Goal: Information Seeking & Learning: Compare options

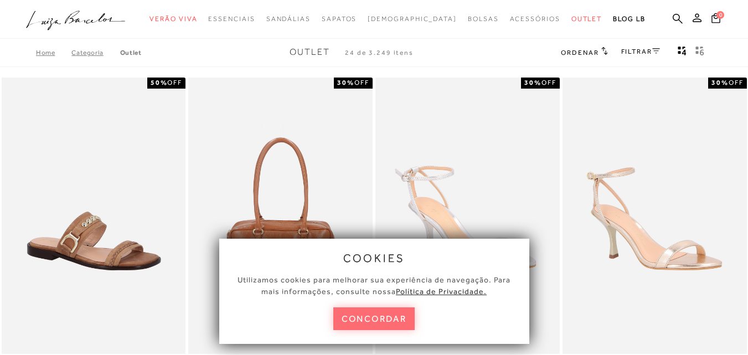
click at [384, 323] on button "concordar" at bounding box center [374, 318] width 82 height 23
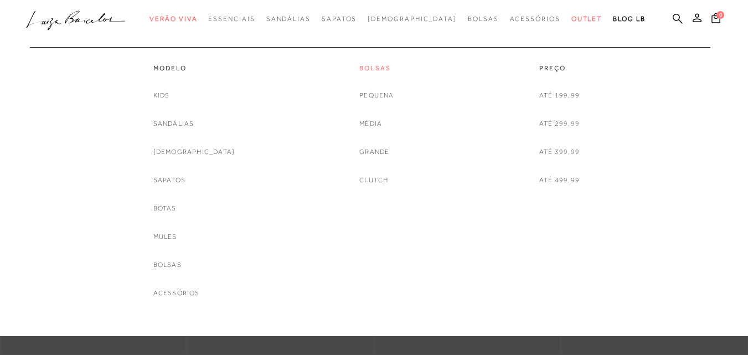
click at [382, 68] on link "Bolsas" at bounding box center [376, 68] width 34 height 9
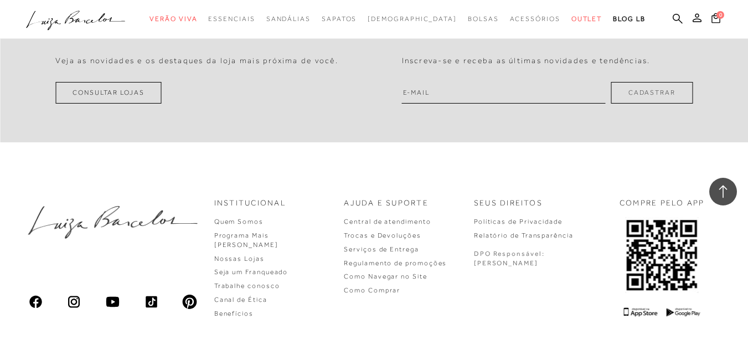
scroll to position [2214, 0]
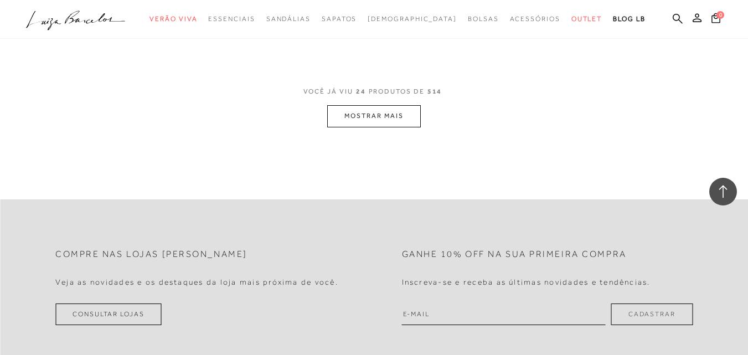
click at [361, 125] on button "MOSTRAR MAIS" at bounding box center [373, 116] width 93 height 22
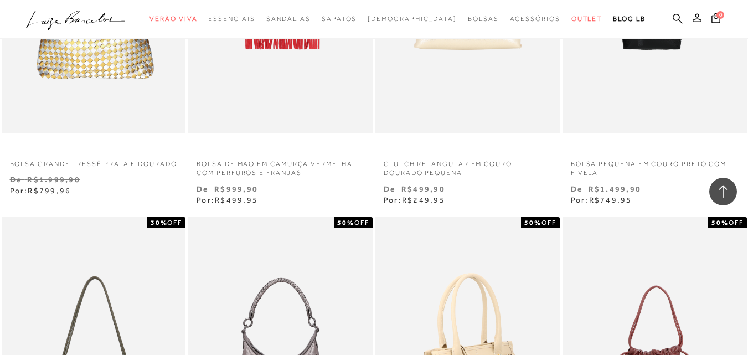
scroll to position [2269, 0]
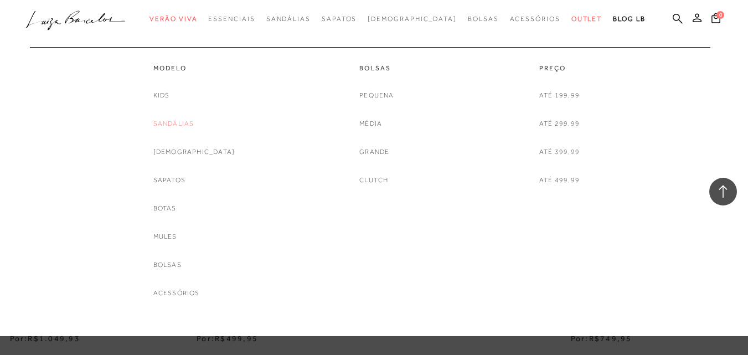
click at [180, 123] on link "Sandálias" at bounding box center [173, 124] width 41 height 12
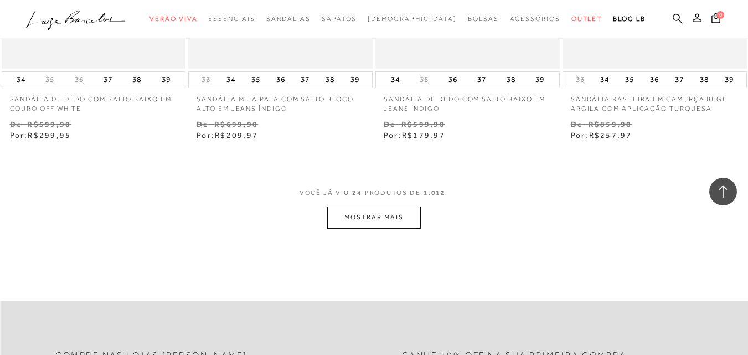
scroll to position [2214, 0]
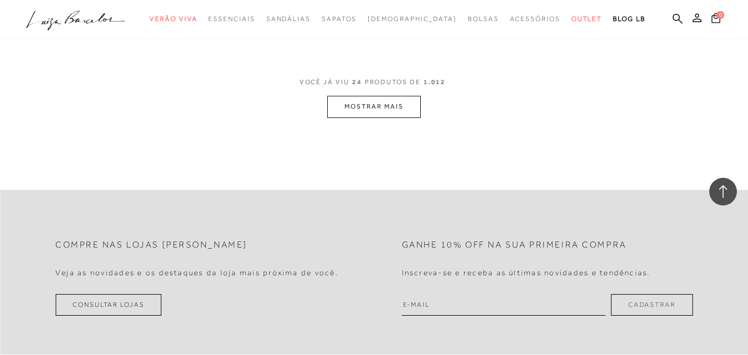
click at [367, 96] on button "MOSTRAR MAIS" at bounding box center [373, 107] width 93 height 22
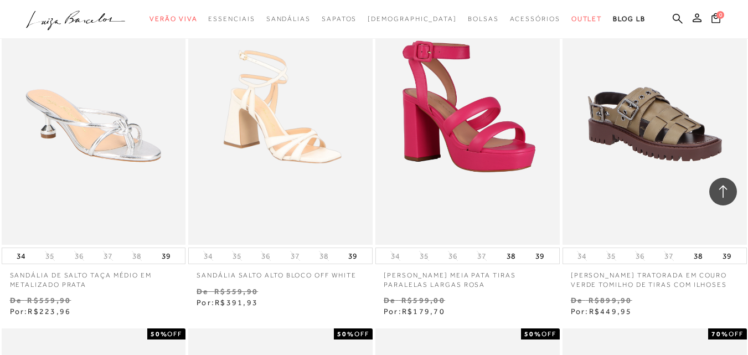
scroll to position [3653, 0]
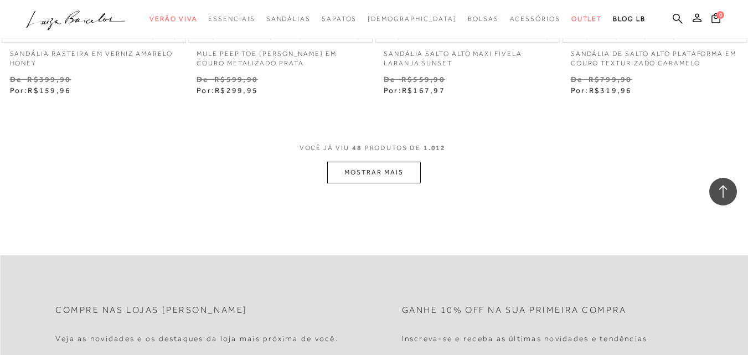
click at [378, 162] on button "MOSTRAR MAIS" at bounding box center [373, 173] width 93 height 22
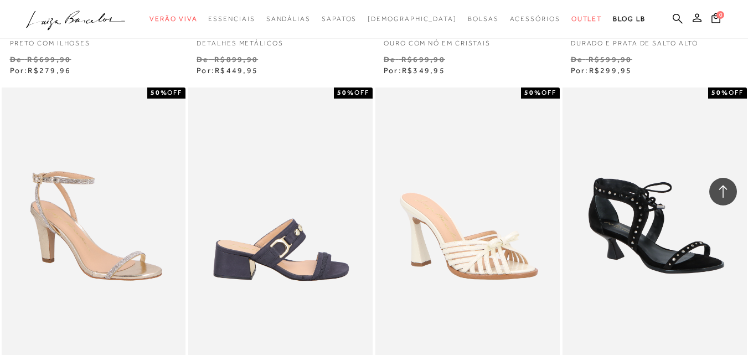
scroll to position [5978, 0]
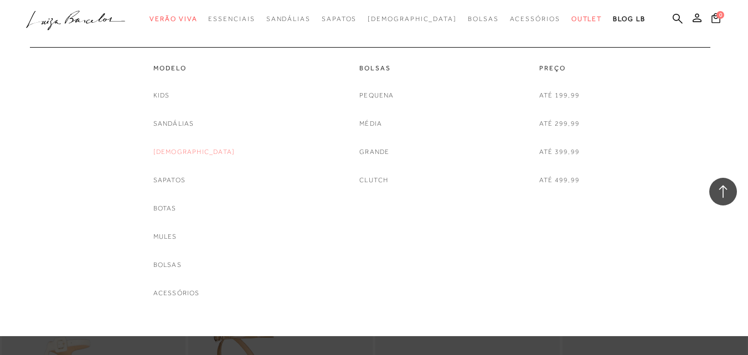
click at [193, 147] on link "[DEMOGRAPHIC_DATA]" at bounding box center [194, 152] width 82 height 12
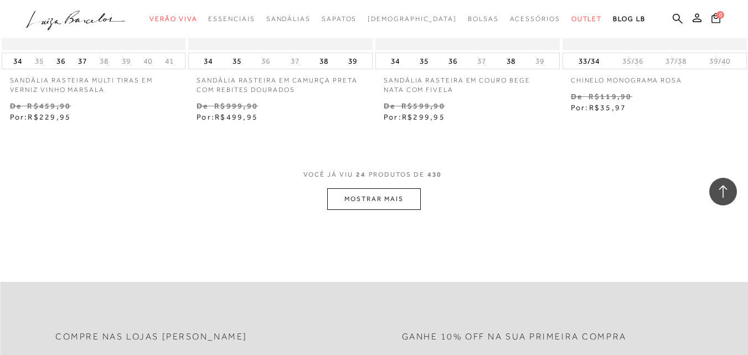
scroll to position [2159, 0]
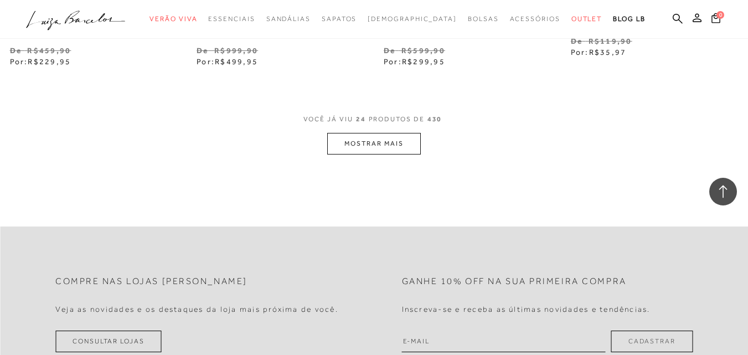
click at [397, 141] on button "MOSTRAR MAIS" at bounding box center [373, 144] width 93 height 22
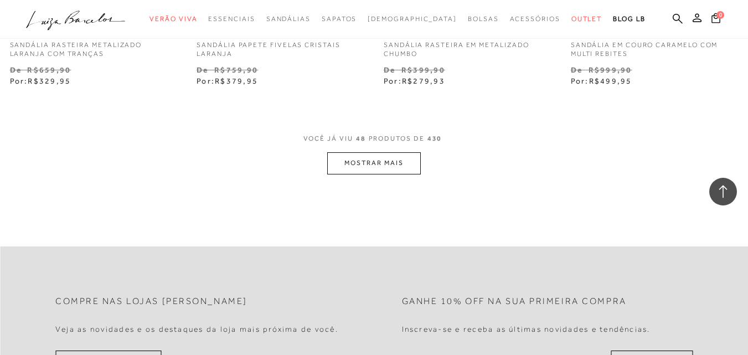
scroll to position [4373, 0]
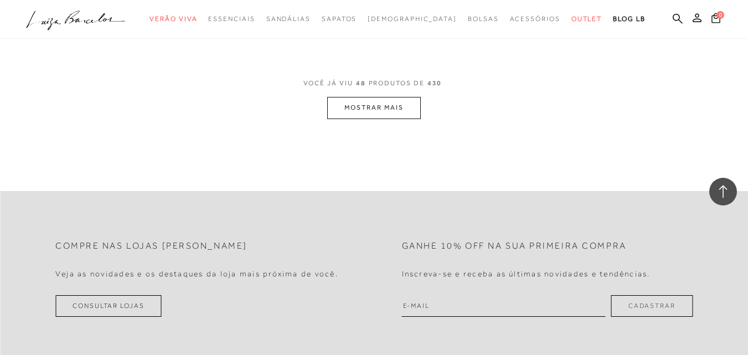
click at [374, 104] on button "MOSTRAR MAIS" at bounding box center [373, 108] width 93 height 22
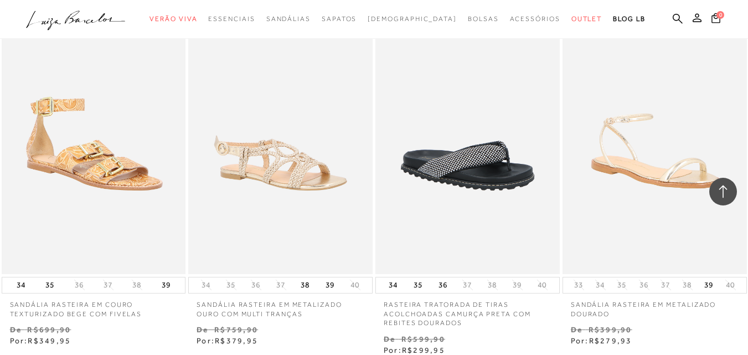
scroll to position [6476, 0]
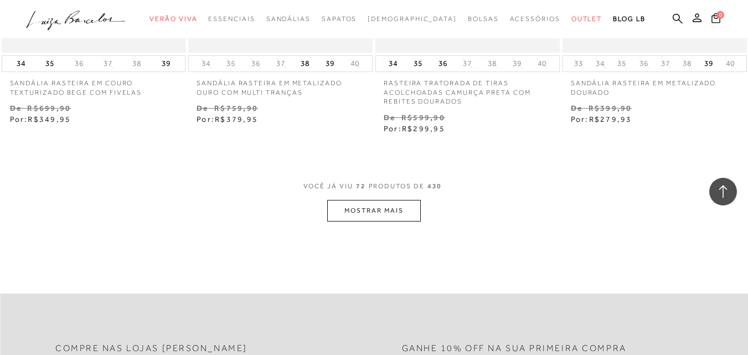
click at [353, 200] on button "MOSTRAR MAIS" at bounding box center [373, 211] width 93 height 22
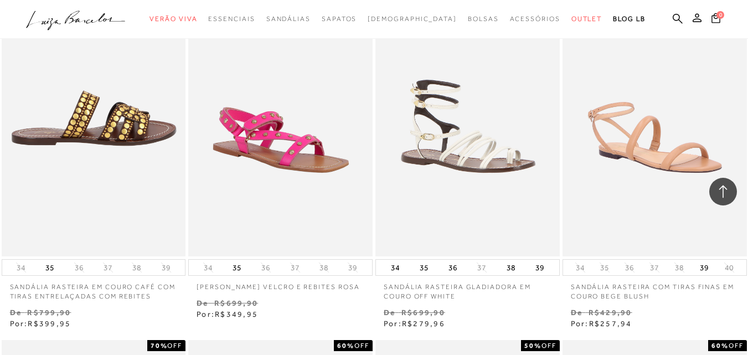
scroll to position [7971, 0]
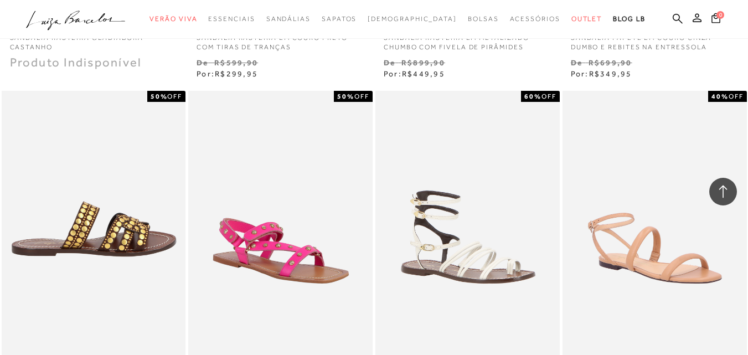
click at [94, 168] on img at bounding box center [94, 229] width 183 height 276
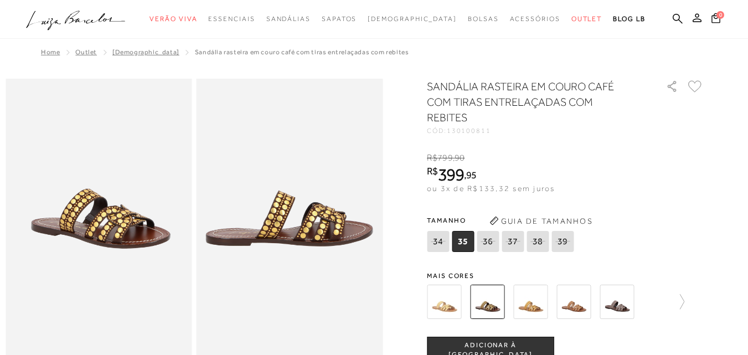
scroll to position [55, 0]
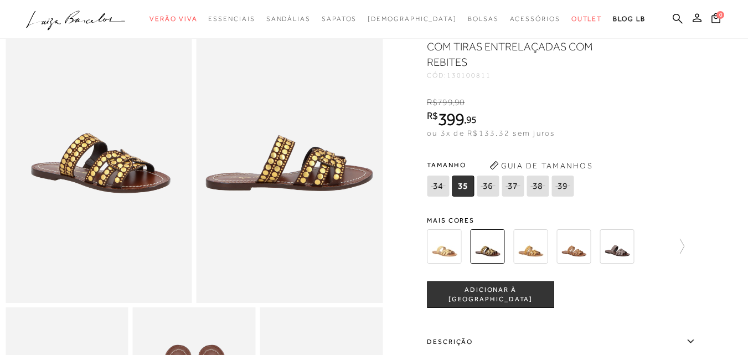
click at [440, 255] on img at bounding box center [444, 246] width 34 height 34
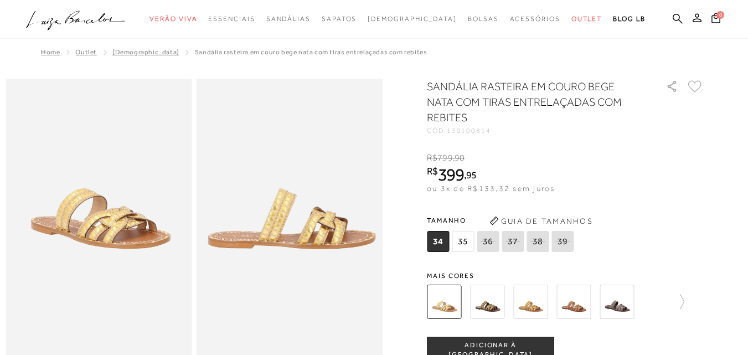
click at [534, 304] on img at bounding box center [530, 302] width 34 height 34
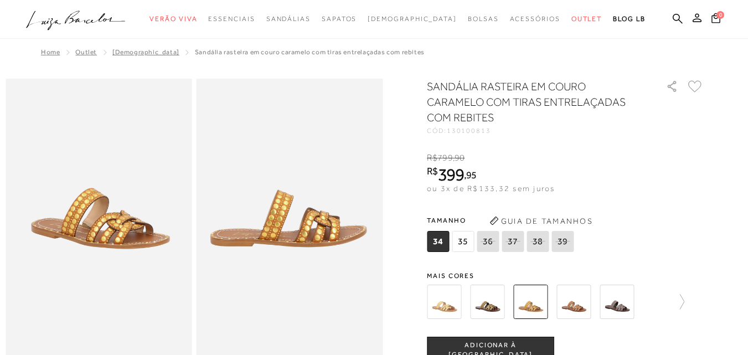
scroll to position [55, 0]
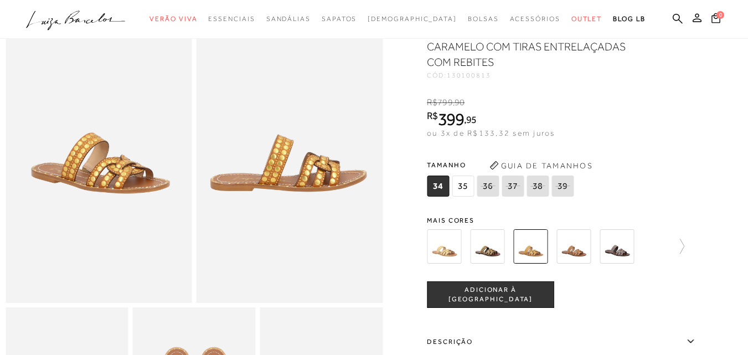
click at [575, 257] on img at bounding box center [573, 246] width 34 height 34
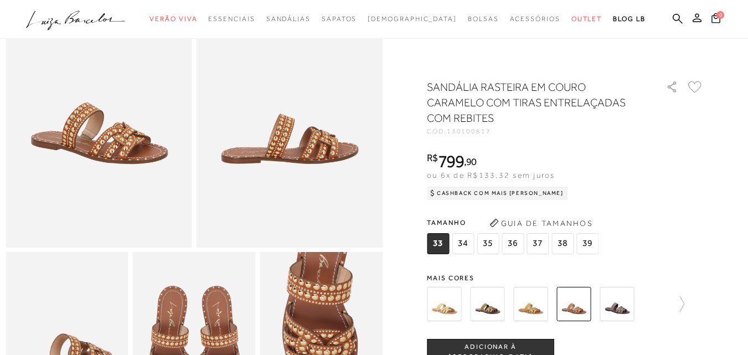
scroll to position [221, 0]
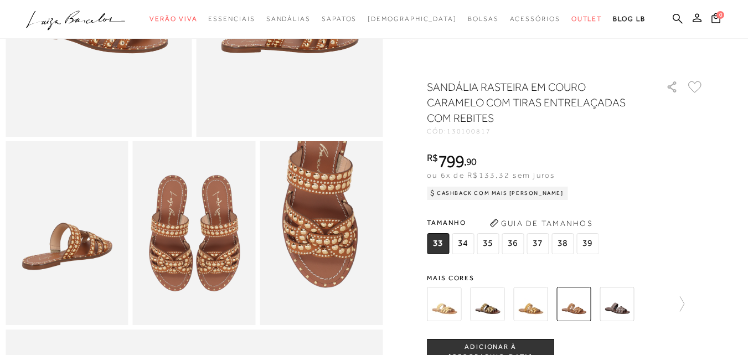
click at [630, 312] on img at bounding box center [616, 304] width 34 height 34
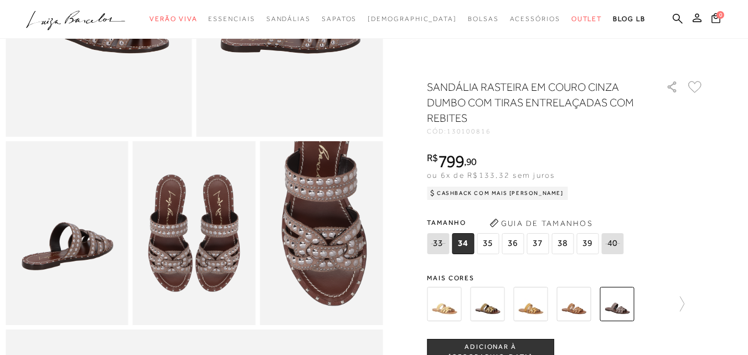
scroll to position [277, 0]
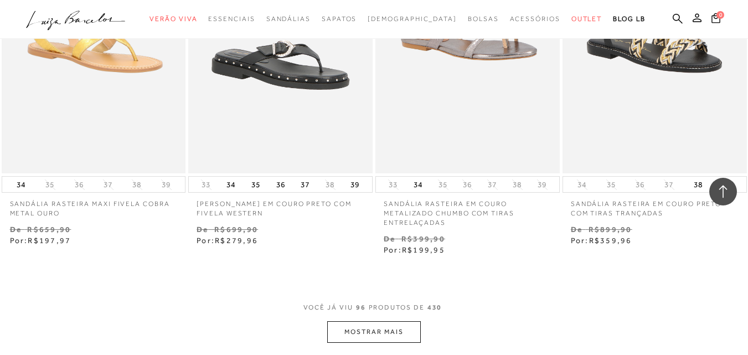
scroll to position [8690, 0]
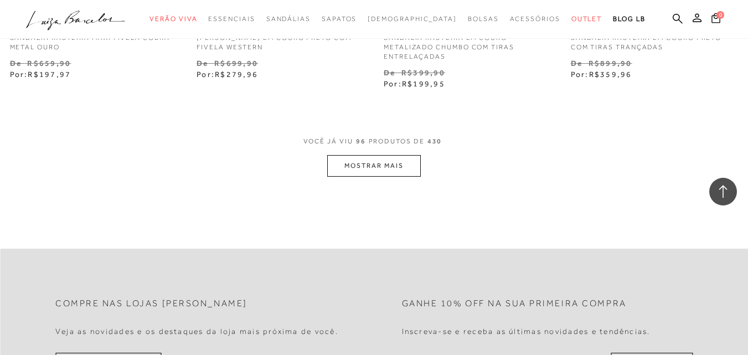
click at [392, 155] on button "MOSTRAR MAIS" at bounding box center [373, 166] width 93 height 22
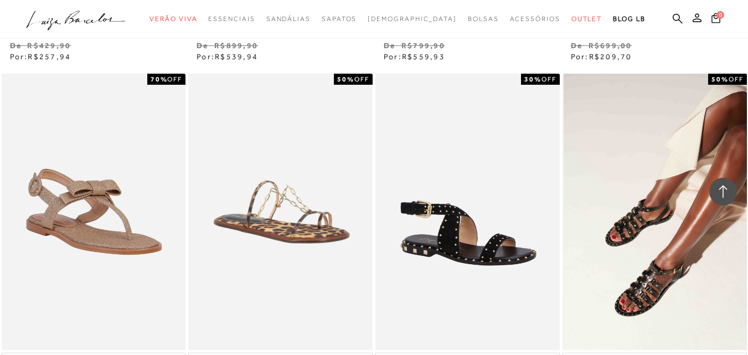
scroll to position [10572, 0]
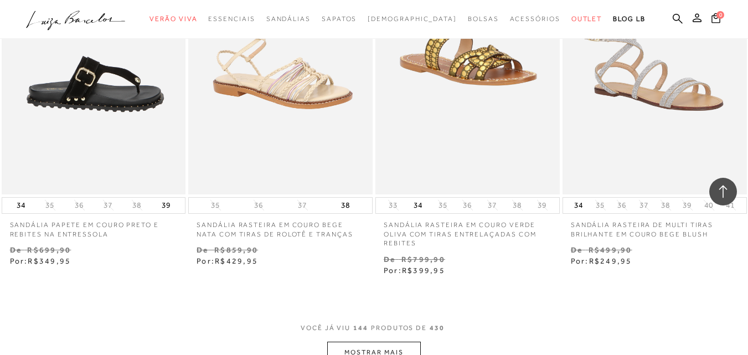
scroll to position [13119, 0]
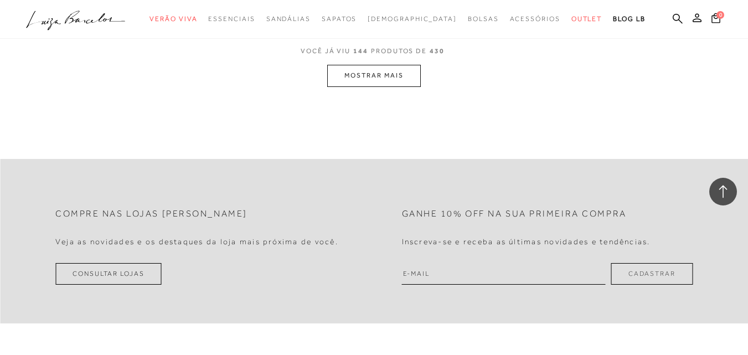
click at [366, 65] on button "MOSTRAR MAIS" at bounding box center [373, 76] width 93 height 22
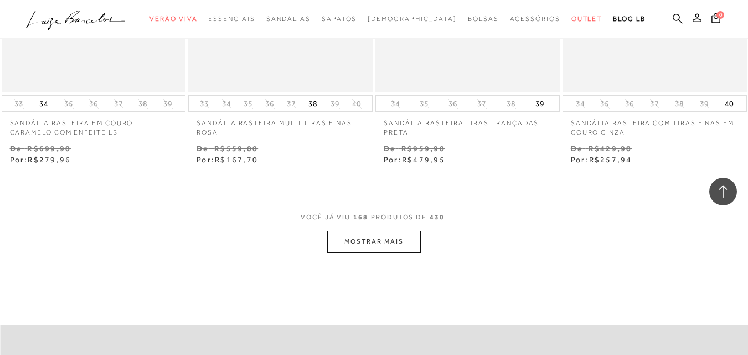
scroll to position [15066, 0]
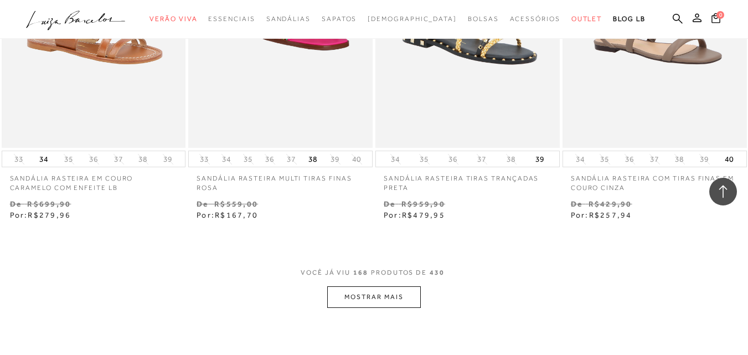
click at [376, 286] on button "MOSTRAR MAIS" at bounding box center [373, 297] width 93 height 22
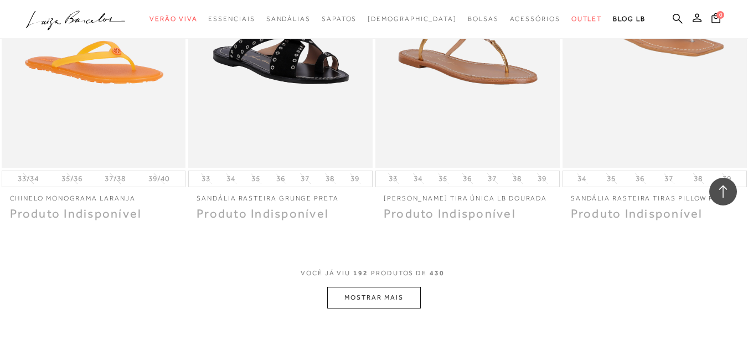
scroll to position [17281, 0]
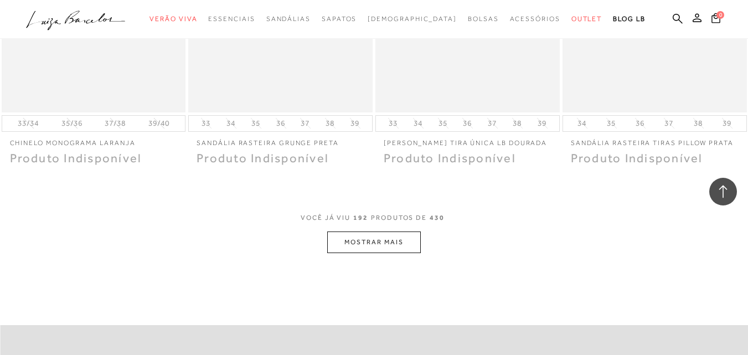
click at [382, 231] on button "MOSTRAR MAIS" at bounding box center [373, 242] width 93 height 22
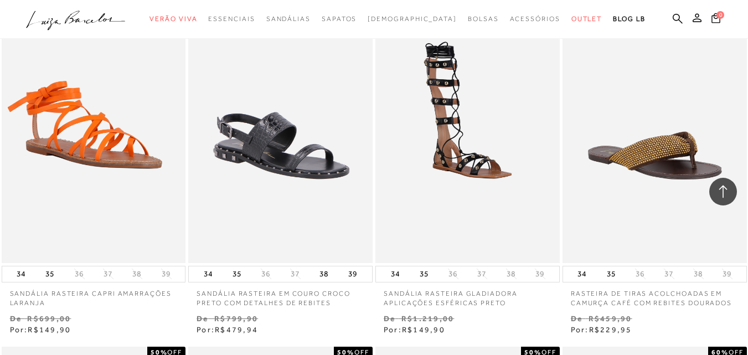
scroll to position [3210, 0]
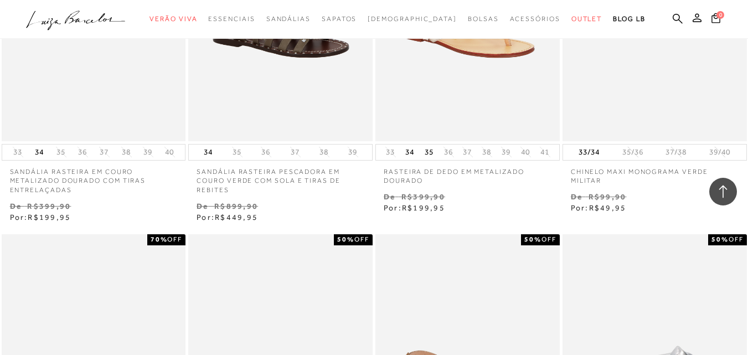
scroll to position [16716, 0]
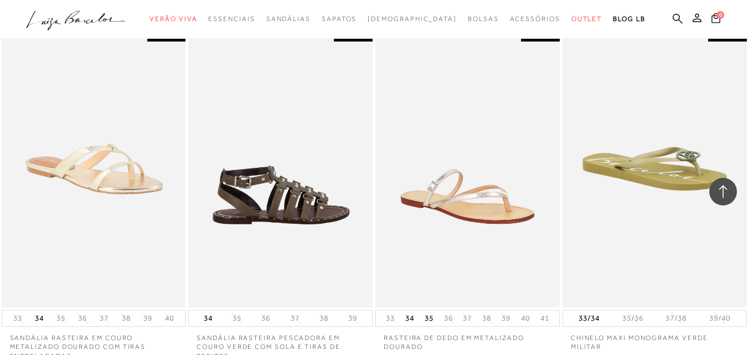
click at [282, 162] on img at bounding box center [280, 168] width 183 height 276
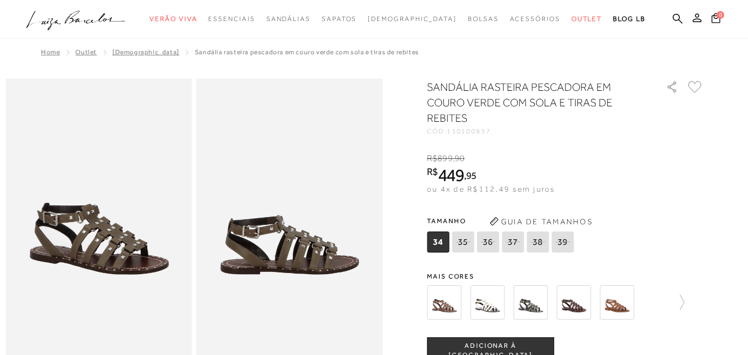
scroll to position [55, 0]
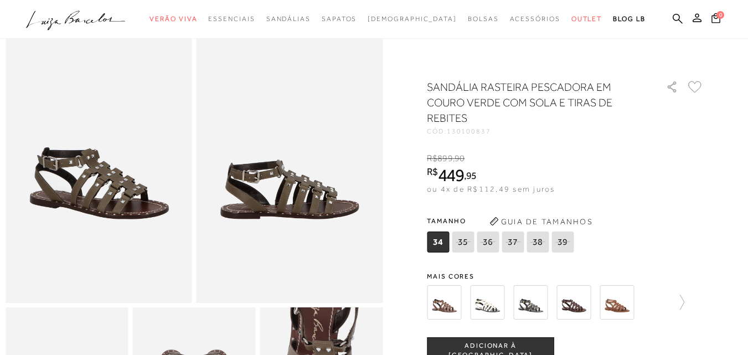
click at [575, 300] on img at bounding box center [573, 302] width 34 height 34
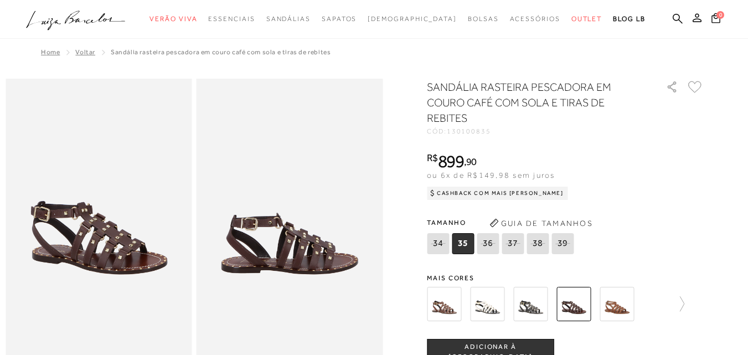
scroll to position [55, 0]
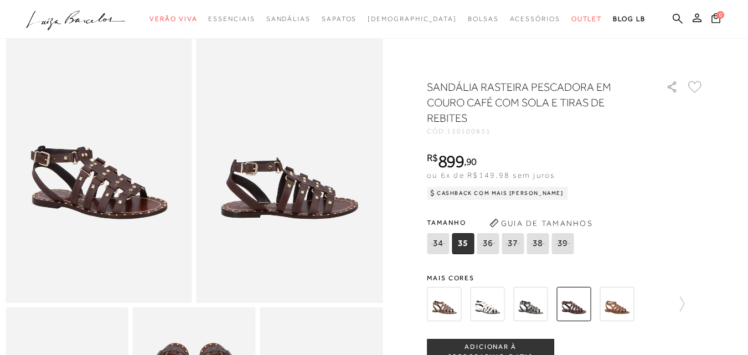
click at [624, 301] on img at bounding box center [616, 304] width 34 height 34
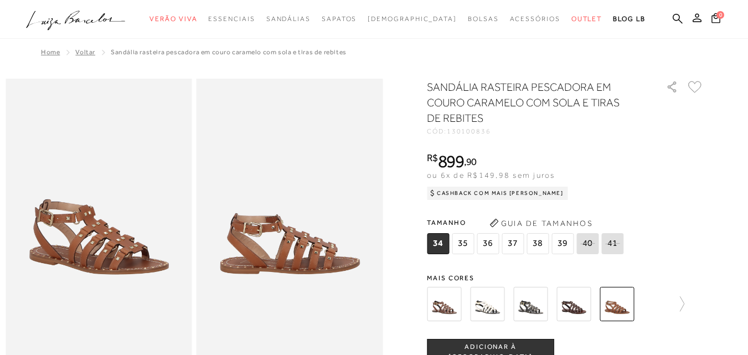
click at [530, 303] on img at bounding box center [530, 304] width 34 height 34
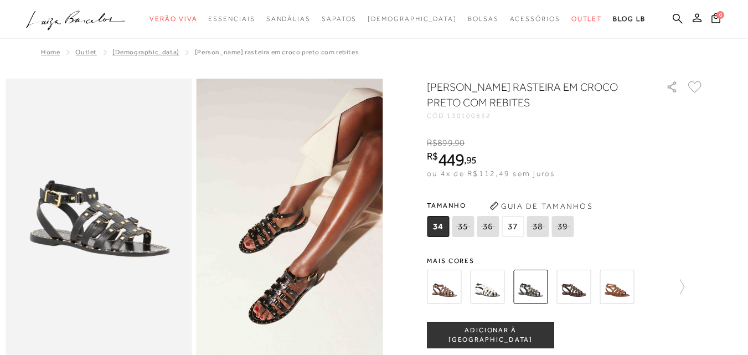
scroll to position [55, 0]
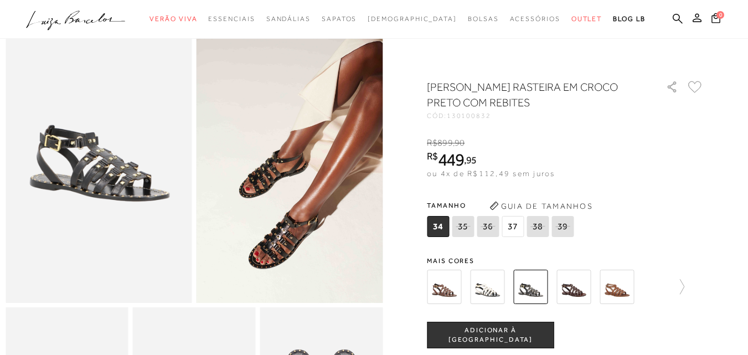
click at [132, 168] on img at bounding box center [99, 163] width 187 height 280
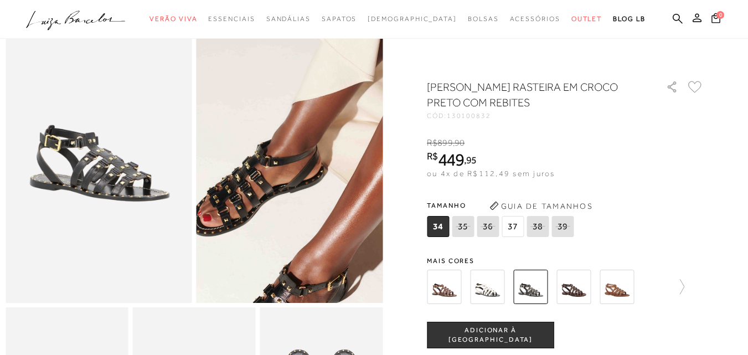
click at [291, 163] on img at bounding box center [290, 166] width 373 height 559
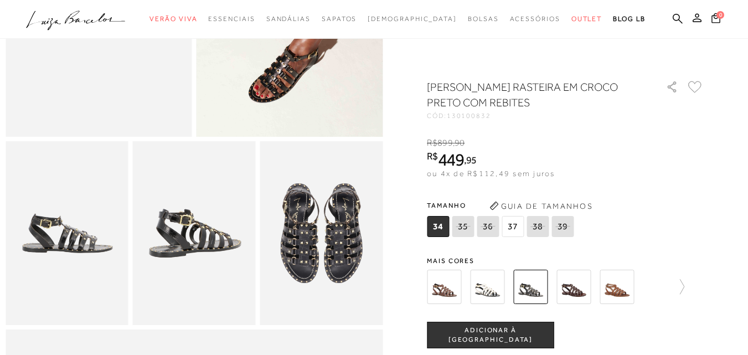
scroll to position [111, 0]
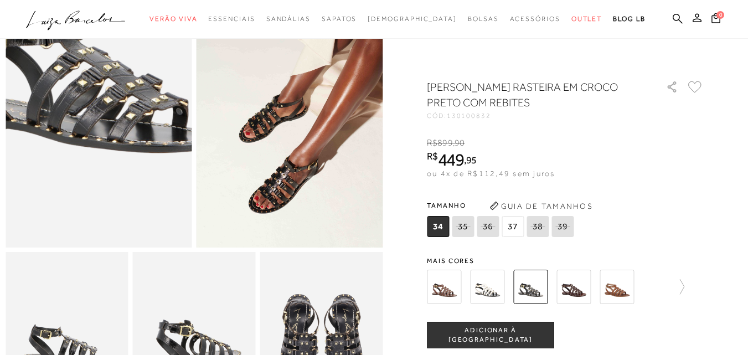
click at [113, 143] on img at bounding box center [82, 76] width 373 height 559
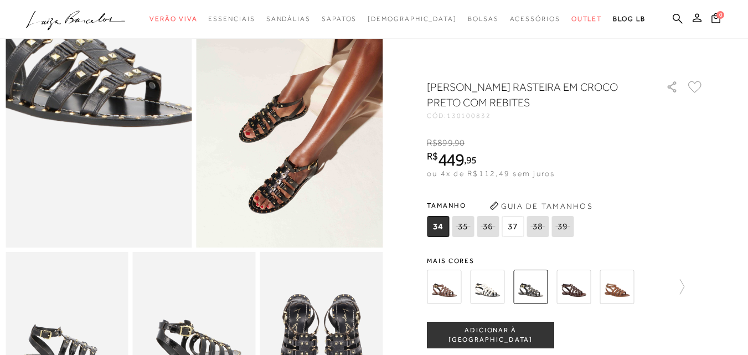
scroll to position [221, 0]
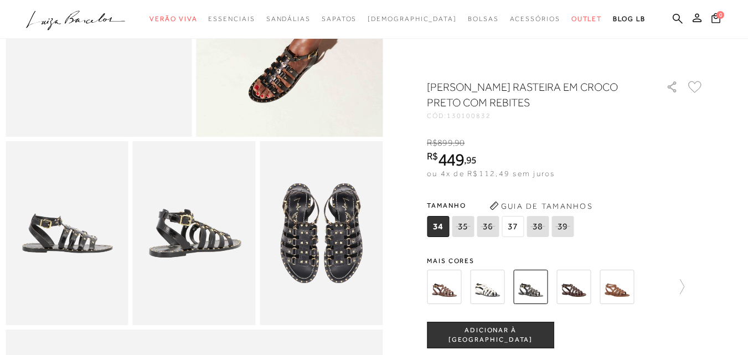
click at [85, 237] on img at bounding box center [67, 233] width 123 height 184
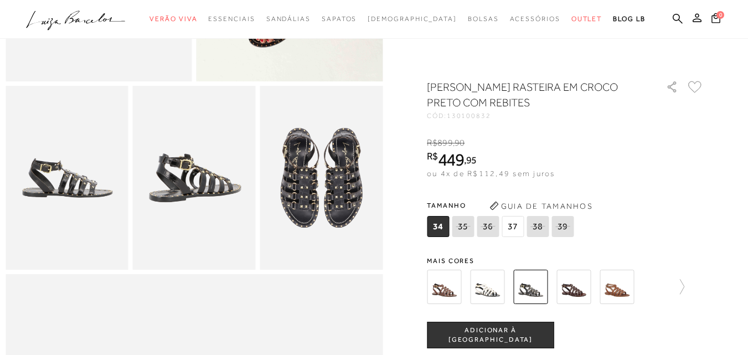
scroll to position [0, 0]
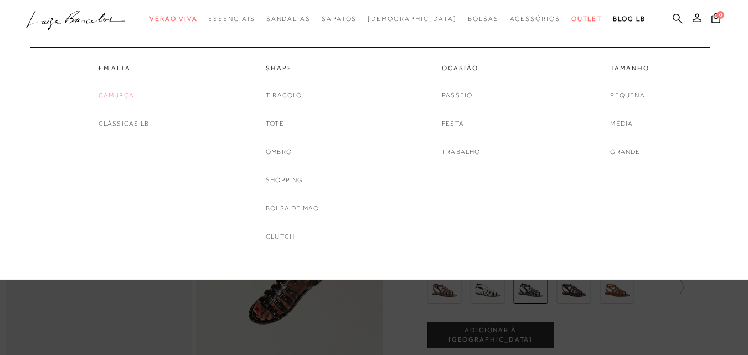
click at [112, 94] on link "Camurça" at bounding box center [116, 96] width 35 height 12
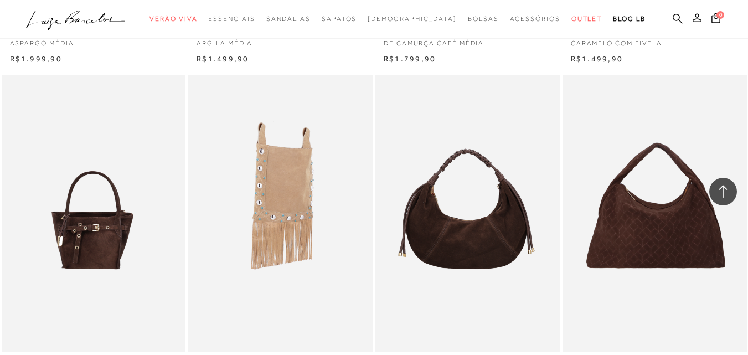
scroll to position [2048, 0]
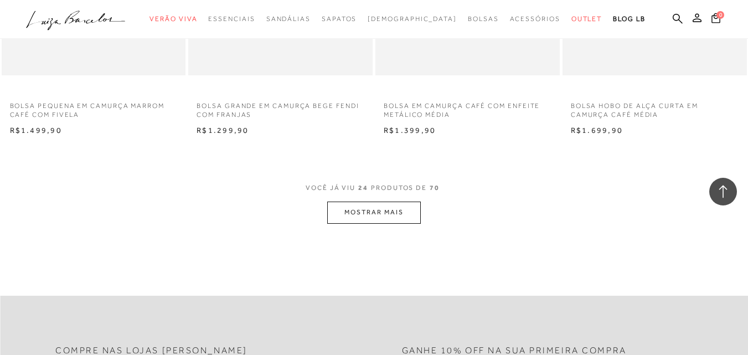
click at [368, 214] on button "MOSTRAR MAIS" at bounding box center [373, 212] width 93 height 22
